Goal: Task Accomplishment & Management: Use online tool/utility

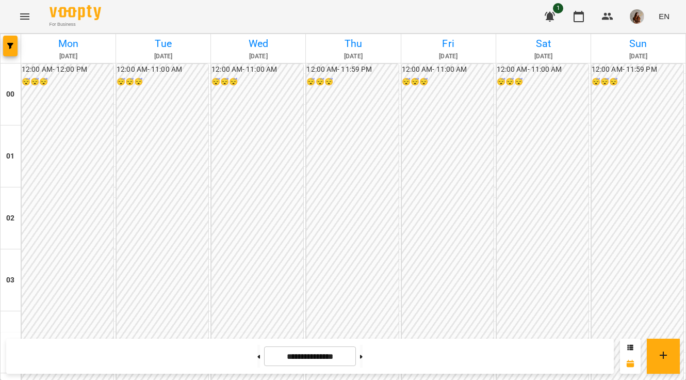
scroll to position [998, 0]
click at [363, 359] on button at bounding box center [361, 356] width 3 height 23
click at [258, 355] on button at bounding box center [259, 356] width 3 height 23
type input "**********"
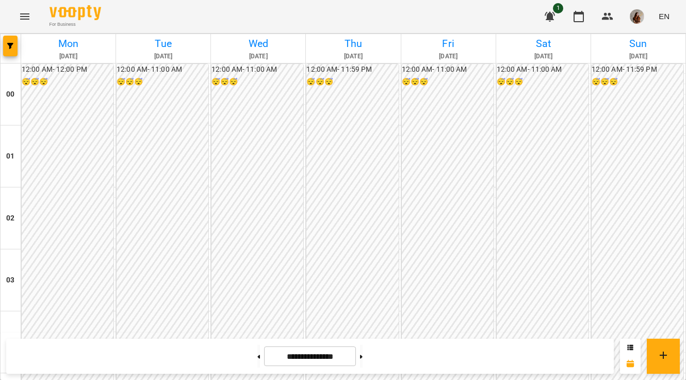
scroll to position [627, 0]
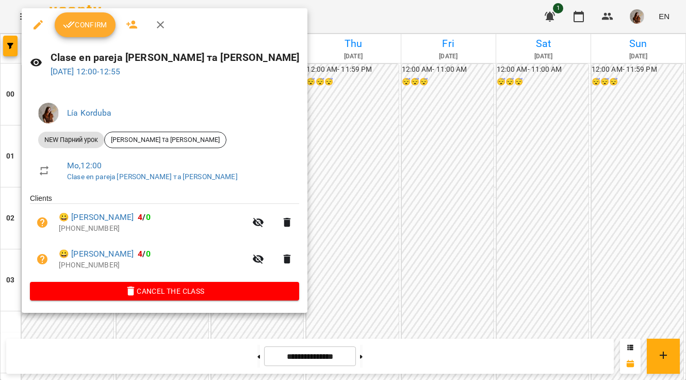
click at [79, 28] on span "Confirm" at bounding box center [85, 25] width 44 height 12
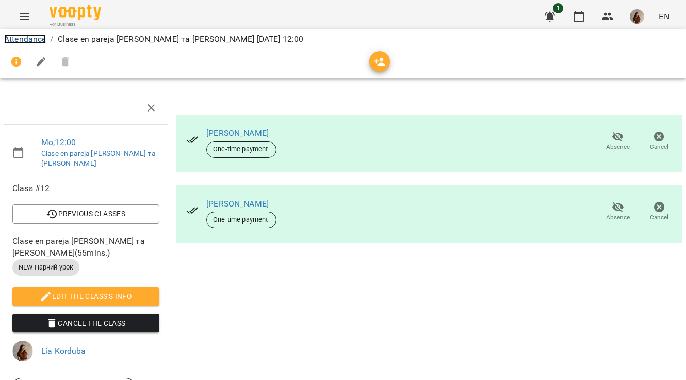
click at [34, 39] on link "Attendance" at bounding box center [25, 39] width 42 height 10
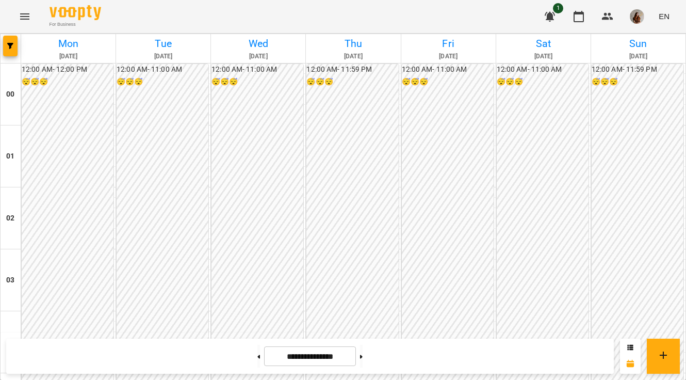
scroll to position [735, 0]
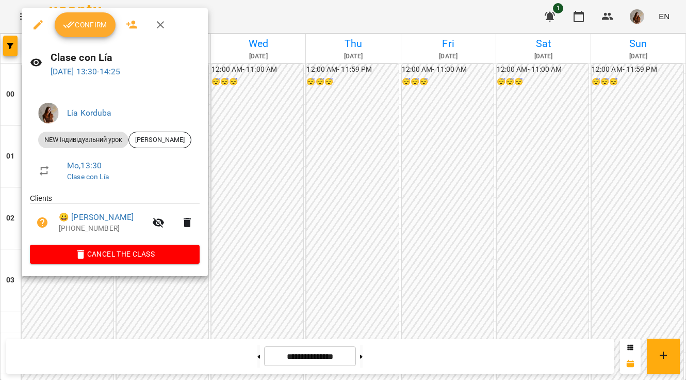
click at [86, 29] on span "Confirm" at bounding box center [85, 25] width 44 height 12
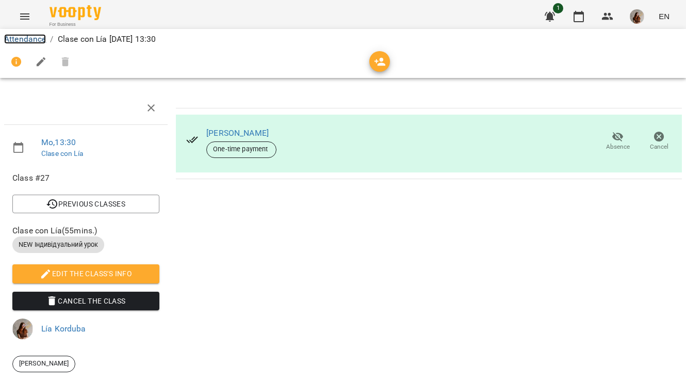
click at [22, 41] on link "Attendance" at bounding box center [25, 39] width 42 height 10
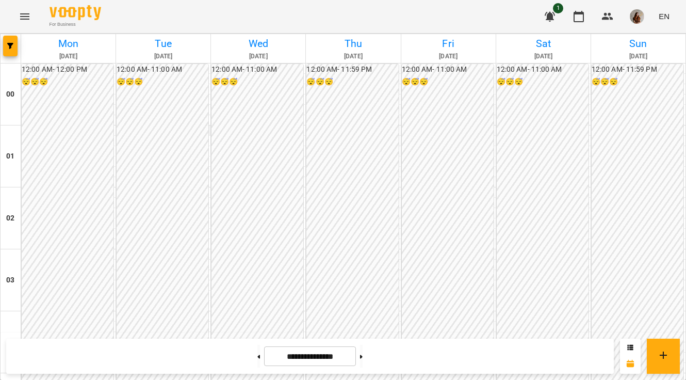
scroll to position [720, 0]
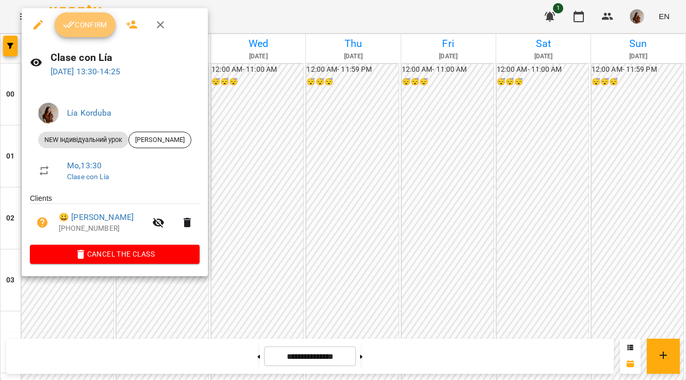
click at [92, 23] on span "Confirm" at bounding box center [85, 25] width 44 height 12
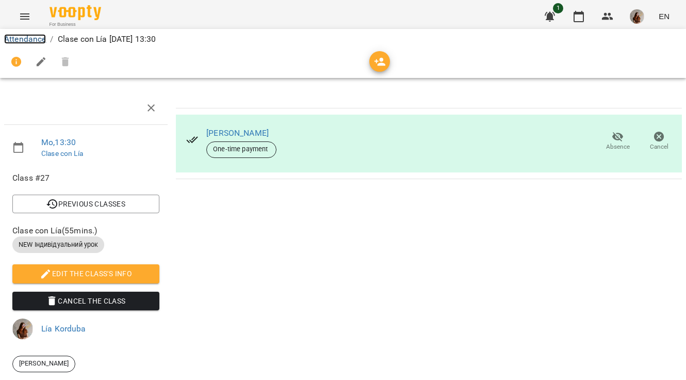
click at [30, 37] on link "Attendance" at bounding box center [25, 39] width 42 height 10
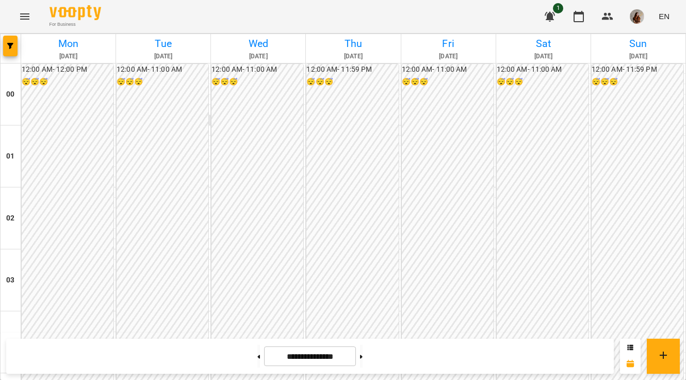
scroll to position [871, 0]
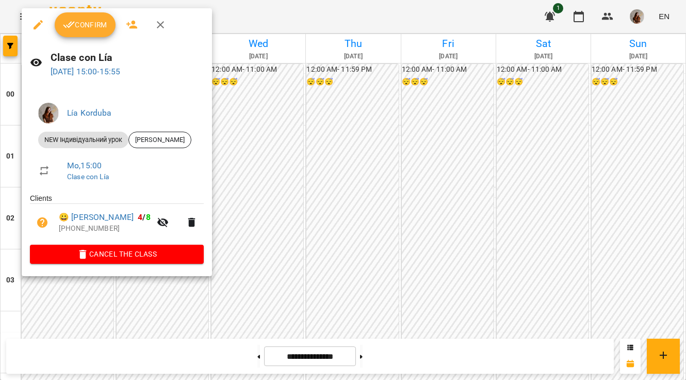
click at [83, 27] on span "Confirm" at bounding box center [85, 25] width 44 height 12
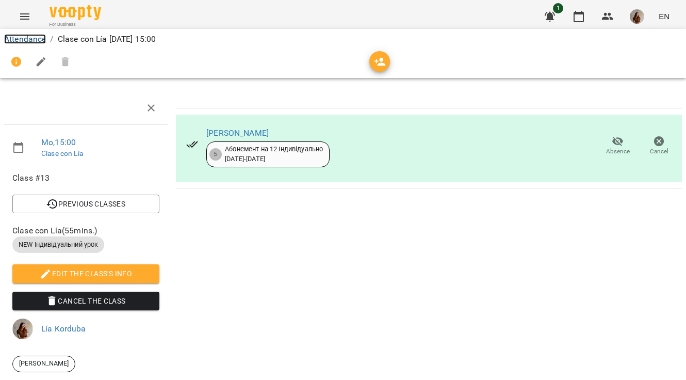
click at [29, 39] on link "Attendance" at bounding box center [25, 39] width 42 height 10
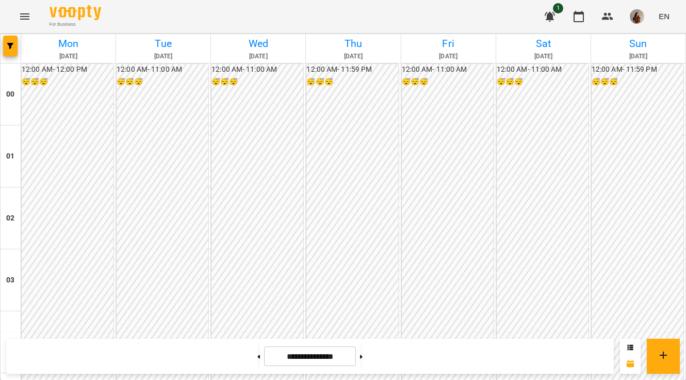
scroll to position [938, 0]
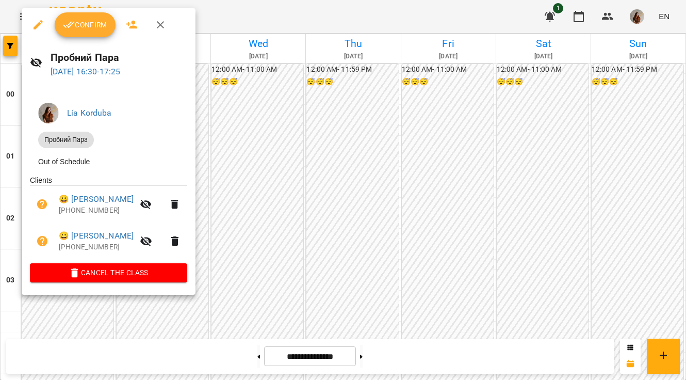
click at [81, 35] on button "Confirm" at bounding box center [85, 24] width 61 height 25
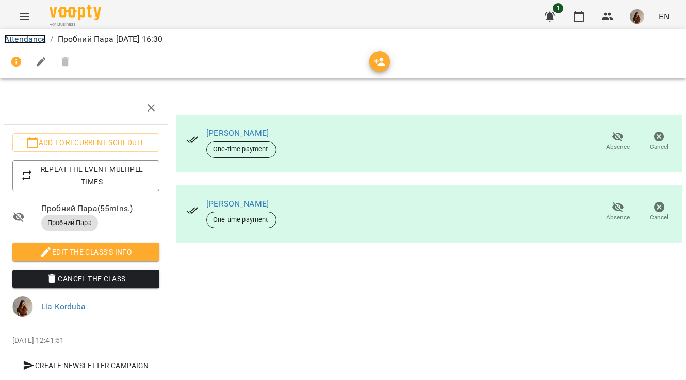
click at [24, 36] on link "Attendance" at bounding box center [25, 39] width 42 height 10
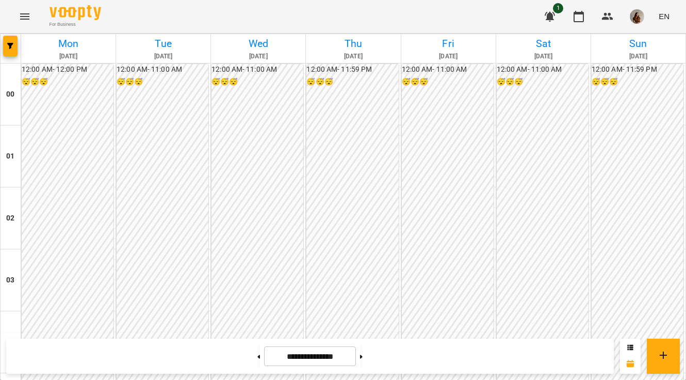
scroll to position [998, 0]
click at [635, 14] on img "button" at bounding box center [637, 16] width 14 height 14
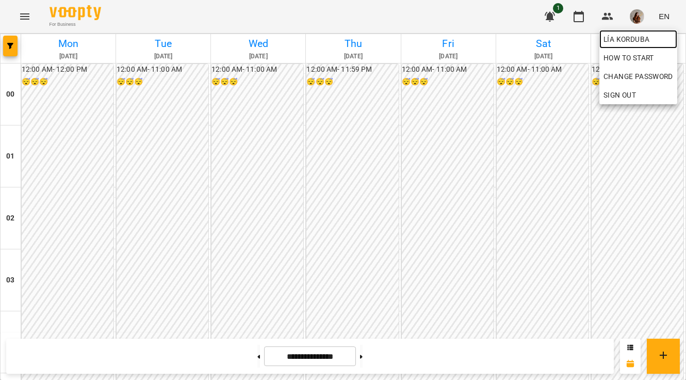
click at [636, 39] on span "Lía Korduba" at bounding box center [639, 39] width 70 height 12
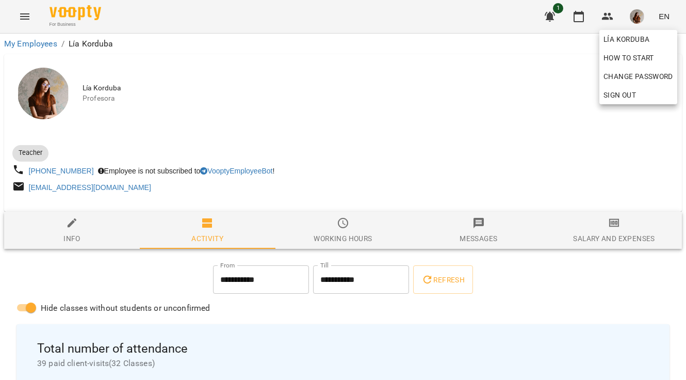
click at [612, 230] on div at bounding box center [343, 190] width 686 height 380
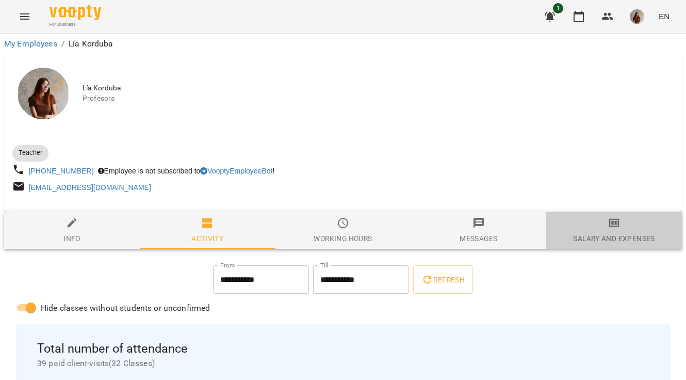
click at [612, 229] on icon "button" at bounding box center [614, 223] width 12 height 12
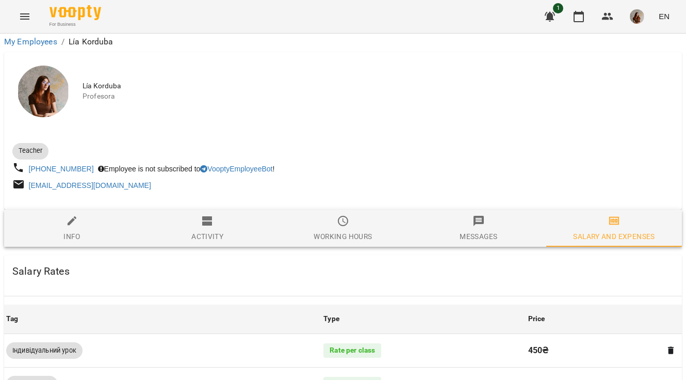
scroll to position [456, 0]
